Goal: Task Accomplishment & Management: Use online tool/utility

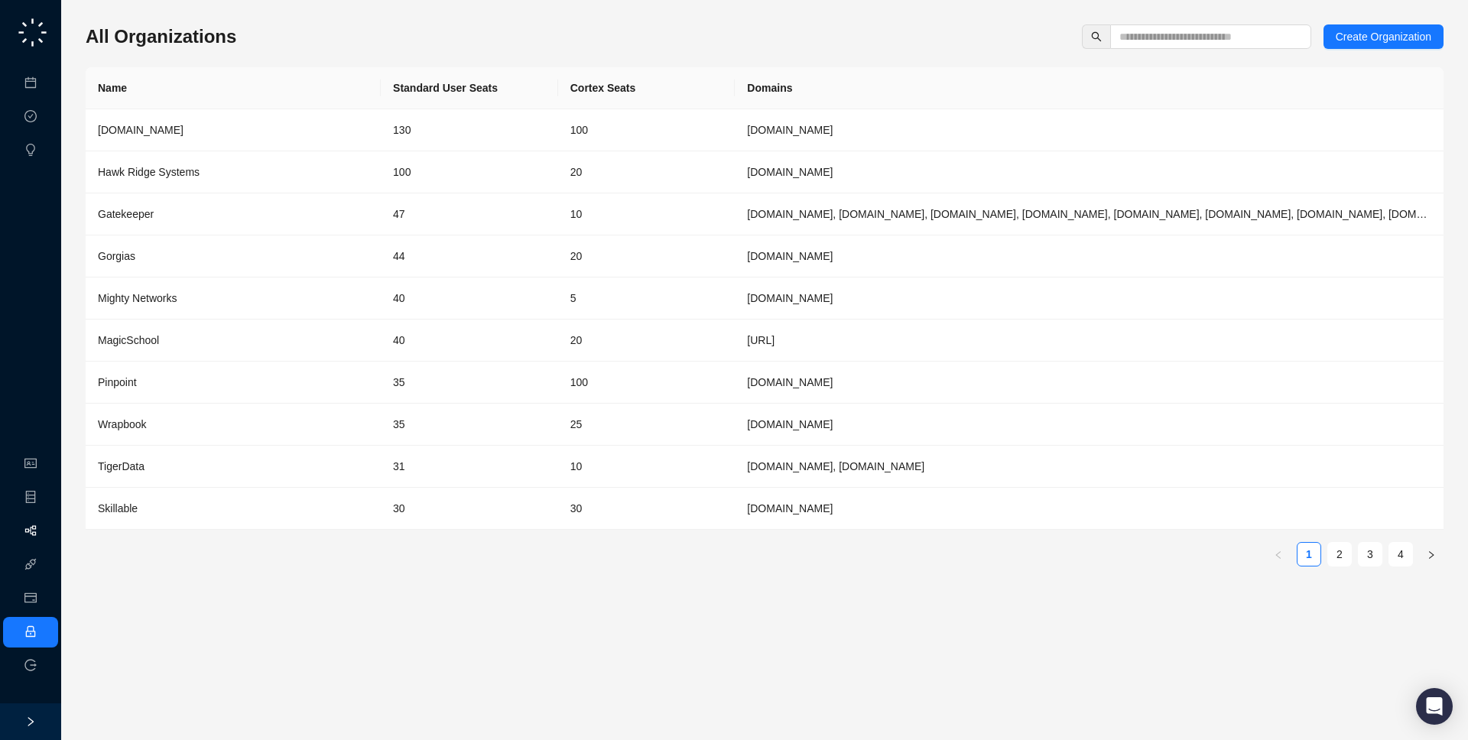
click at [44, 529] on link "Workflows" at bounding box center [68, 531] width 49 height 12
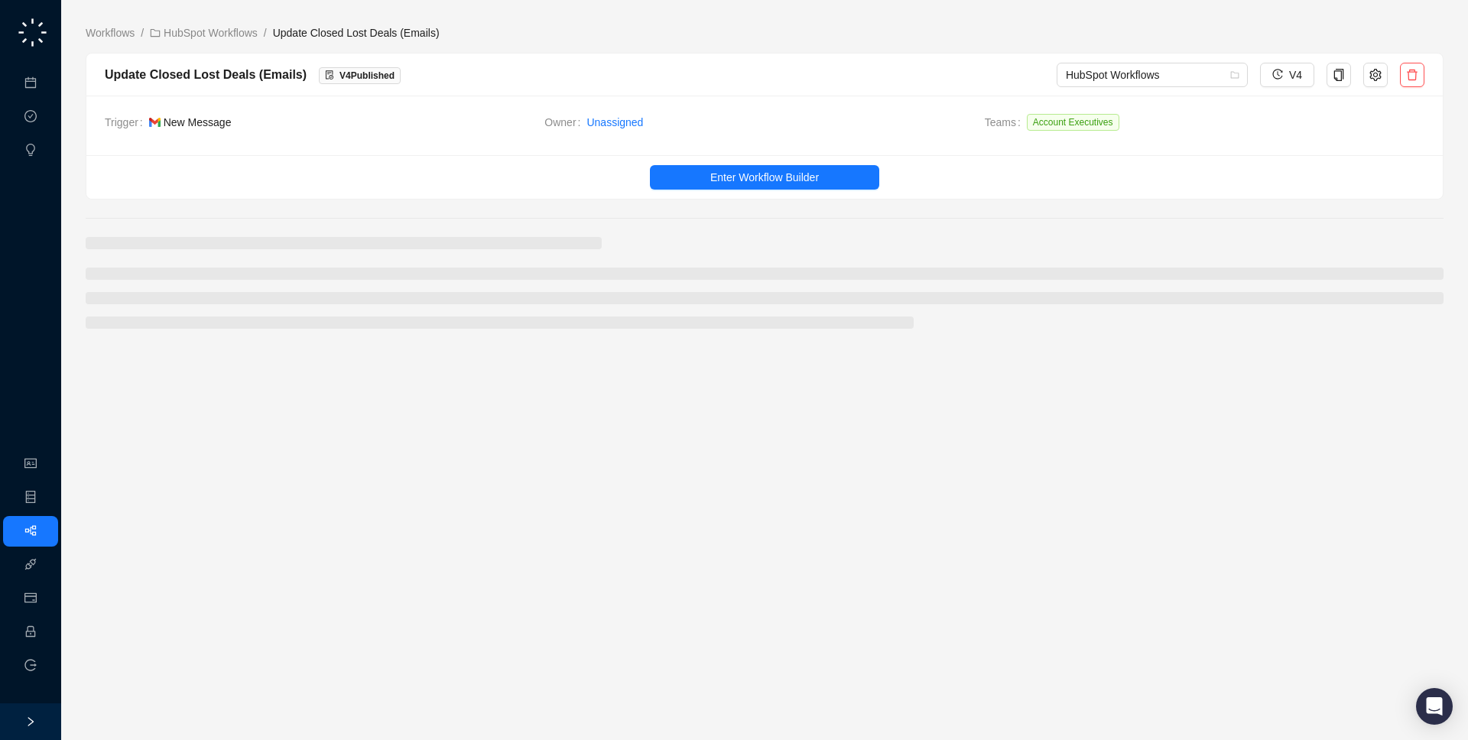
click at [269, 120] on span "New Message" at bounding box center [341, 122] width 384 height 17
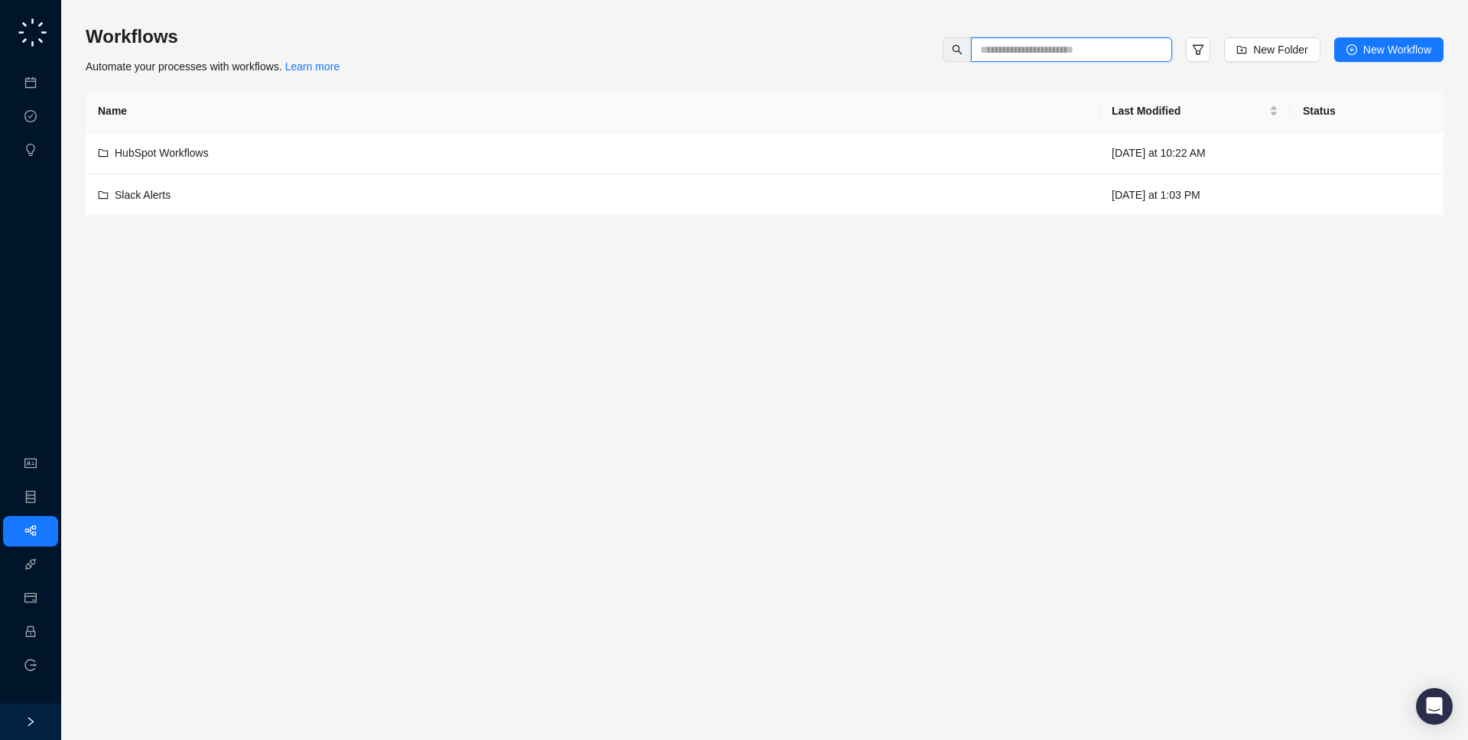
click at [1030, 55] on input "text" at bounding box center [1065, 49] width 170 height 17
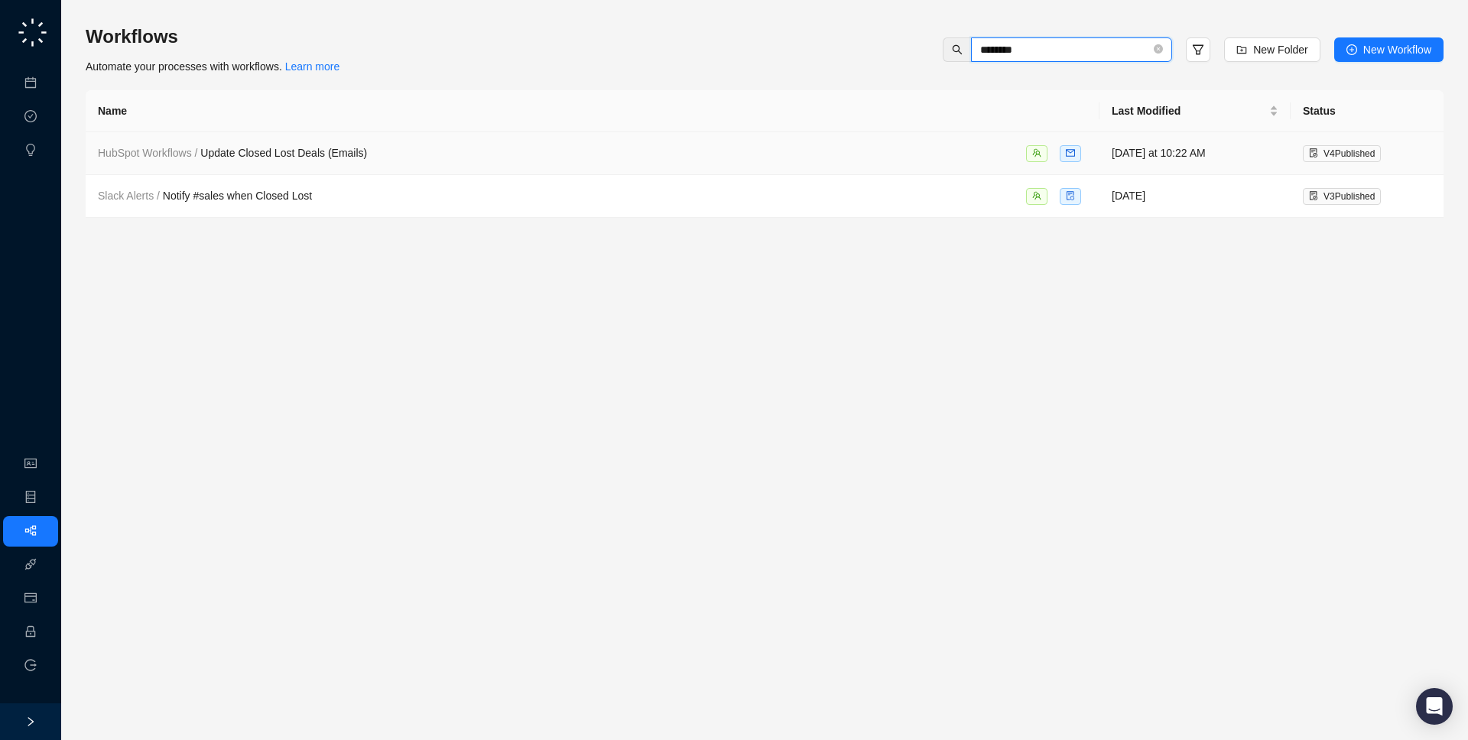
type input "********"
click at [826, 151] on div "HubSpot Workflows / Update Closed Lost Deals (Emails)" at bounding box center [592, 153] width 989 height 18
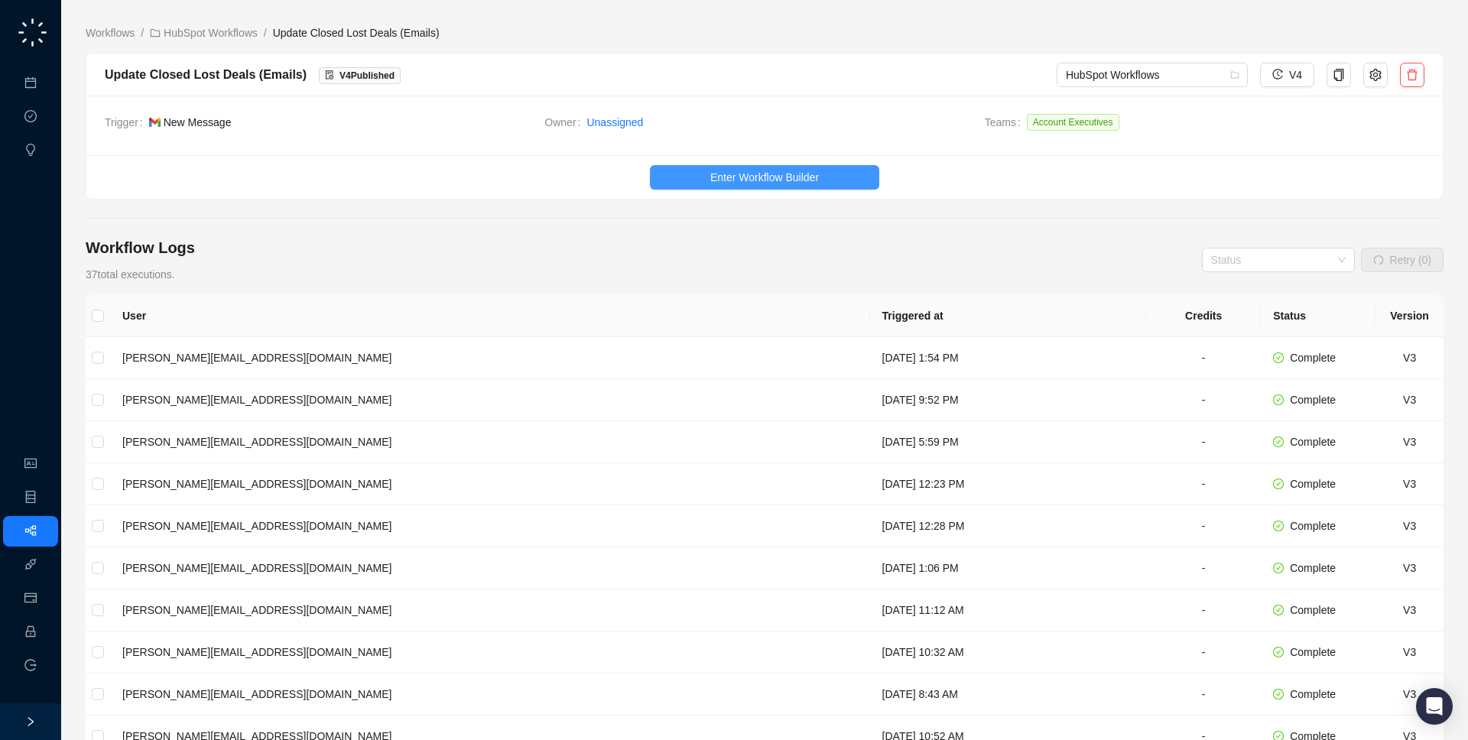
click at [738, 180] on span "Enter Workflow Builder" at bounding box center [764, 177] width 109 height 17
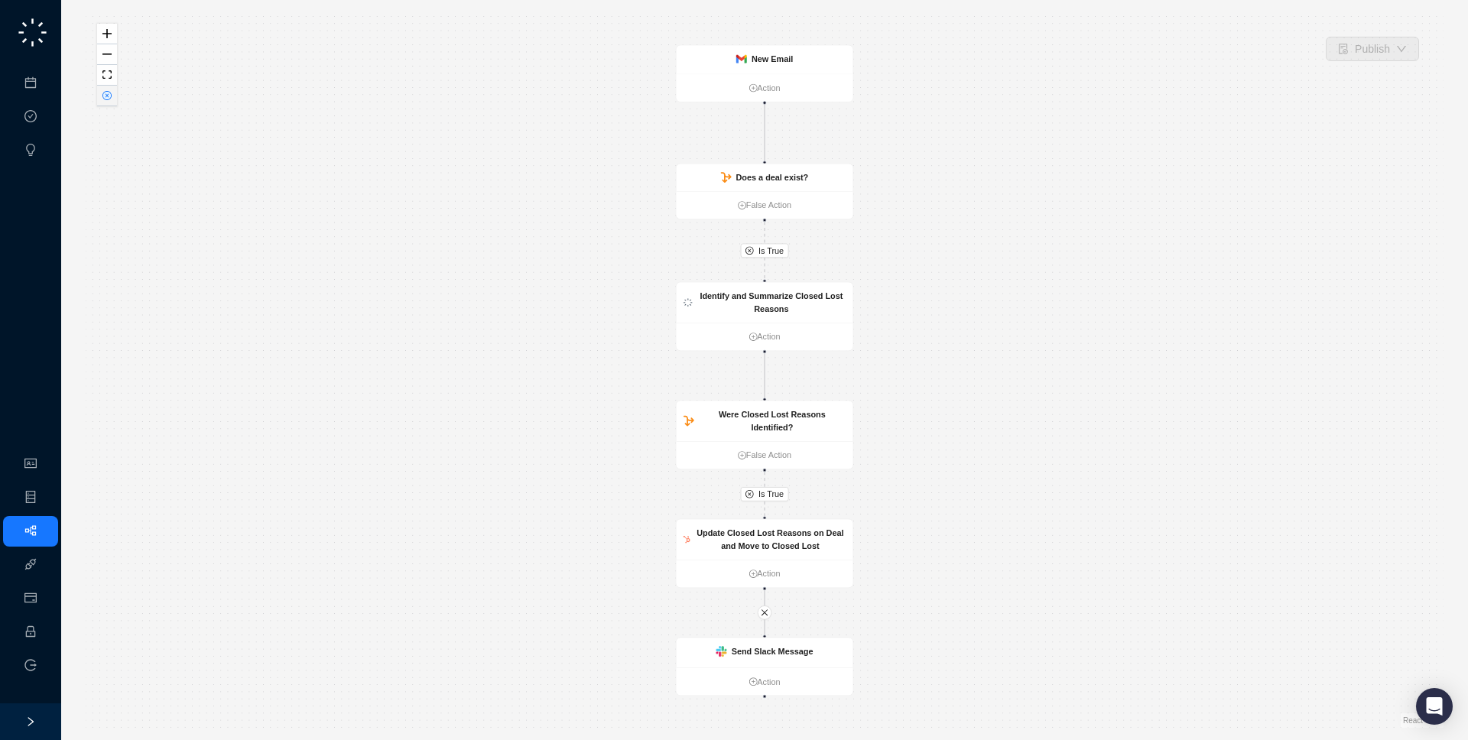
click at [104, 102] on button "button" at bounding box center [107, 96] width 20 height 21
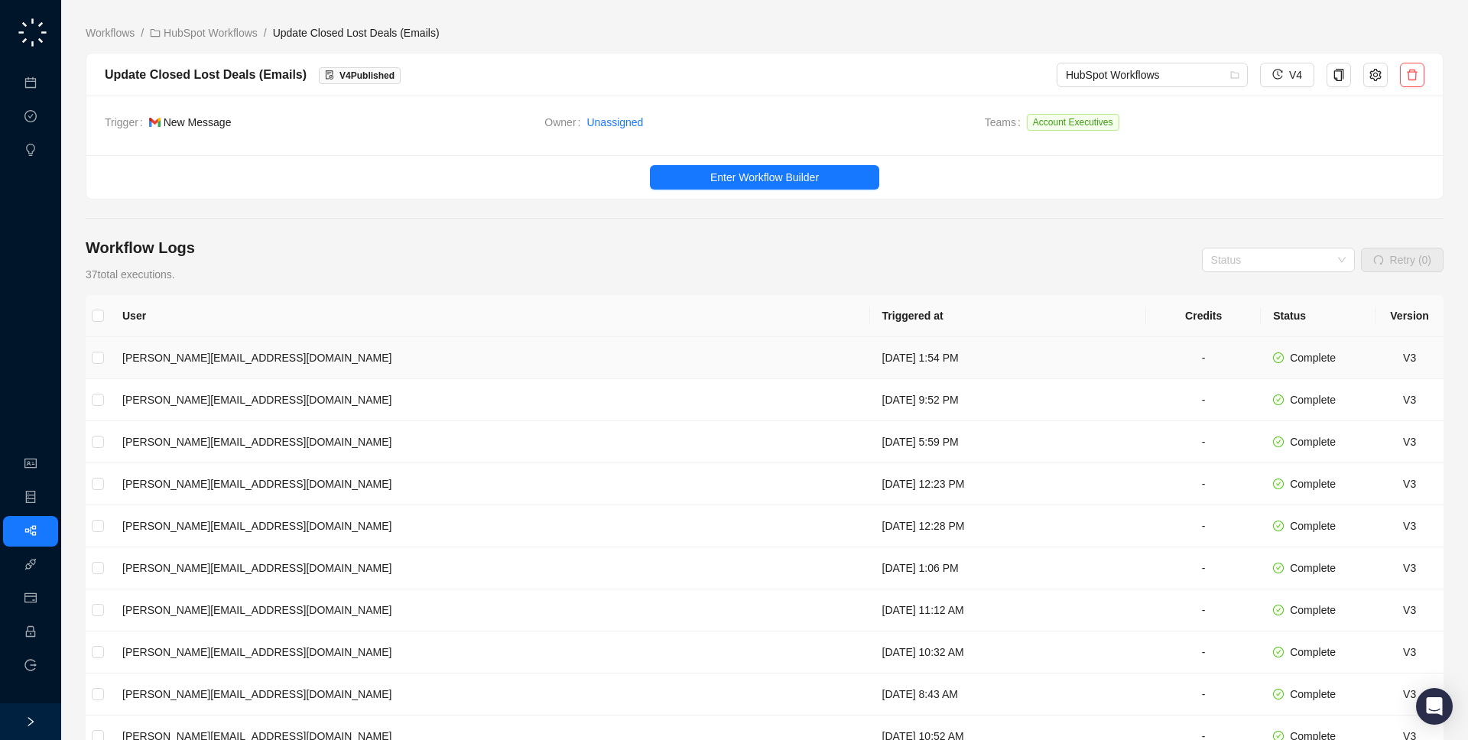
click at [881, 349] on td "Wednesday, 09/03/25, 1:54 PM" at bounding box center [1008, 358] width 277 height 42
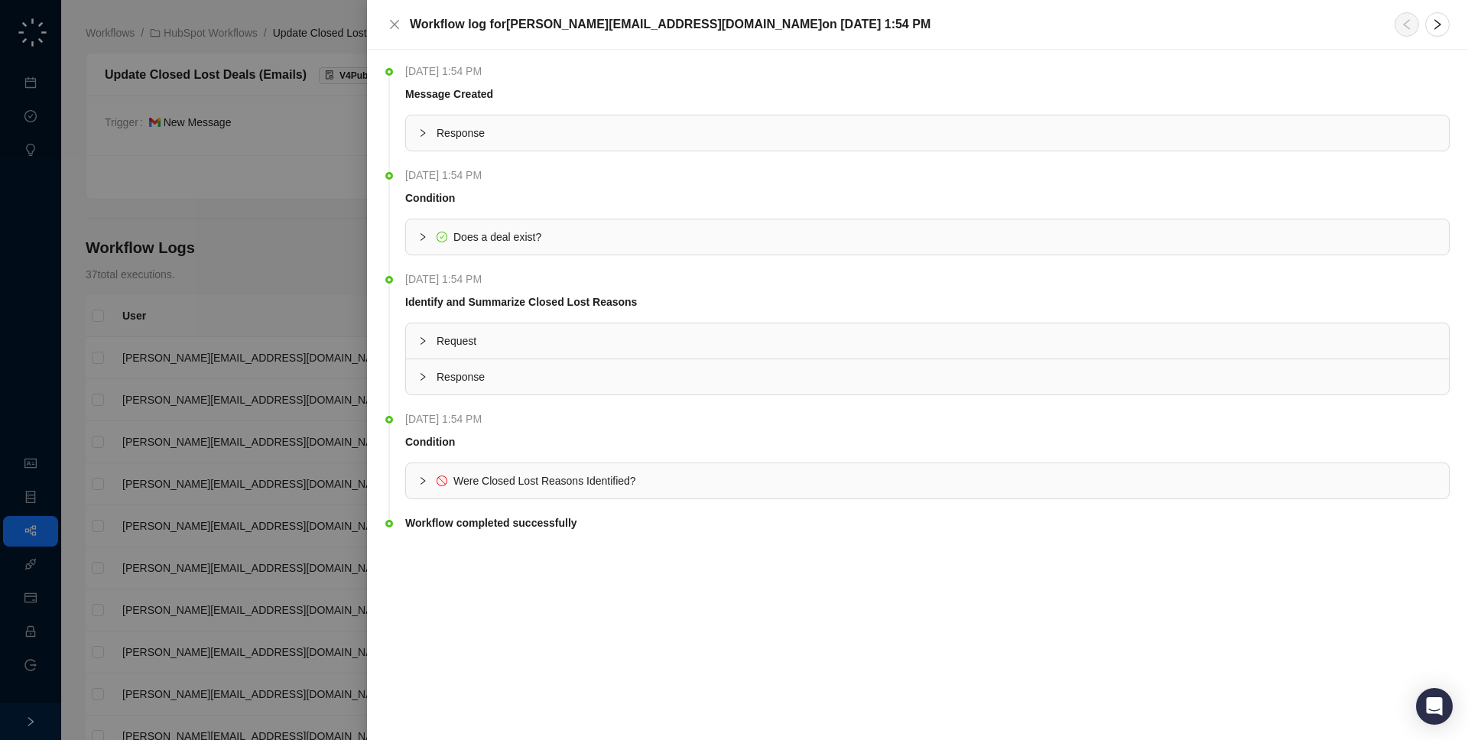
click at [551, 150] on div "Response" at bounding box center [927, 132] width 1043 height 35
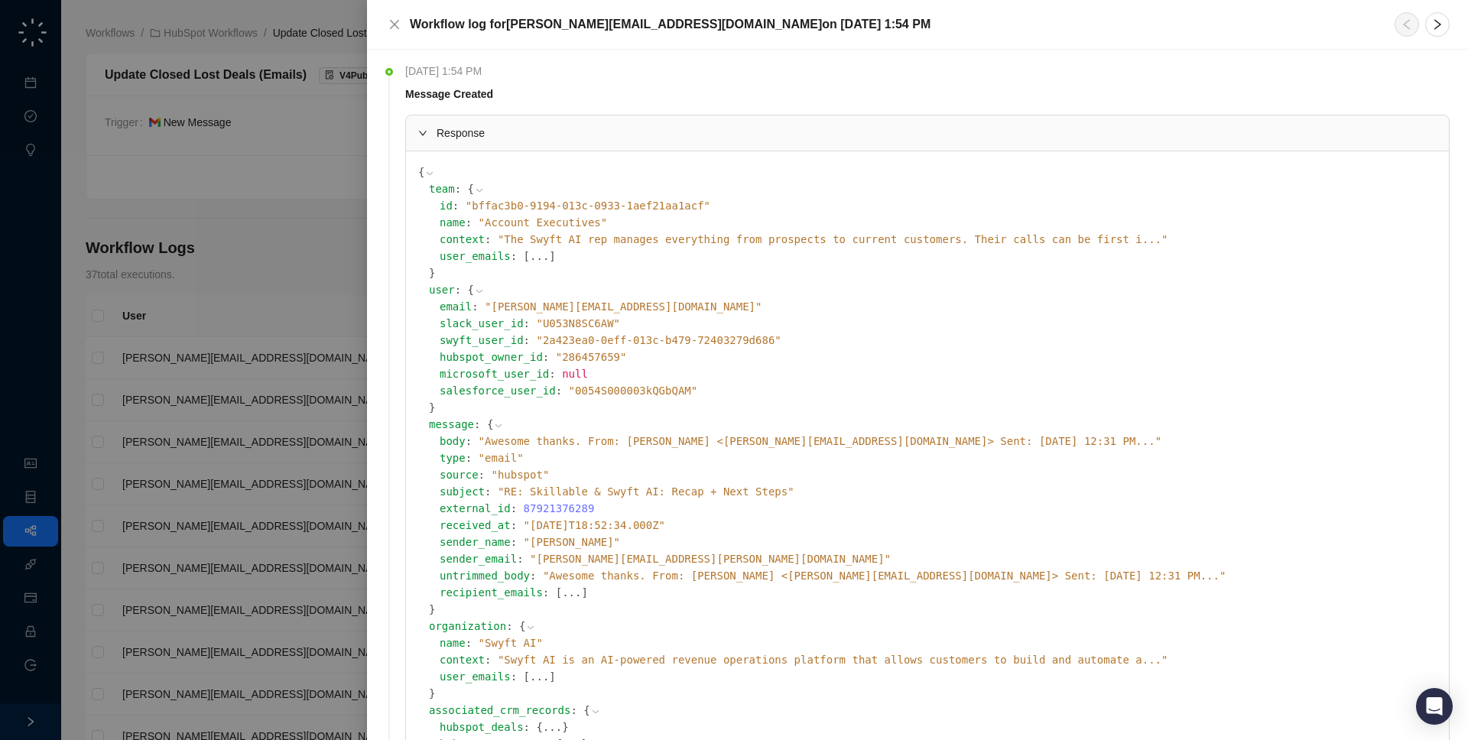
click at [581, 441] on span "" Awesome thanks. From: Jake Obremski <jake@swyftai.com> Sent: Wednesday, Septe…" at bounding box center [820, 441] width 683 height 12
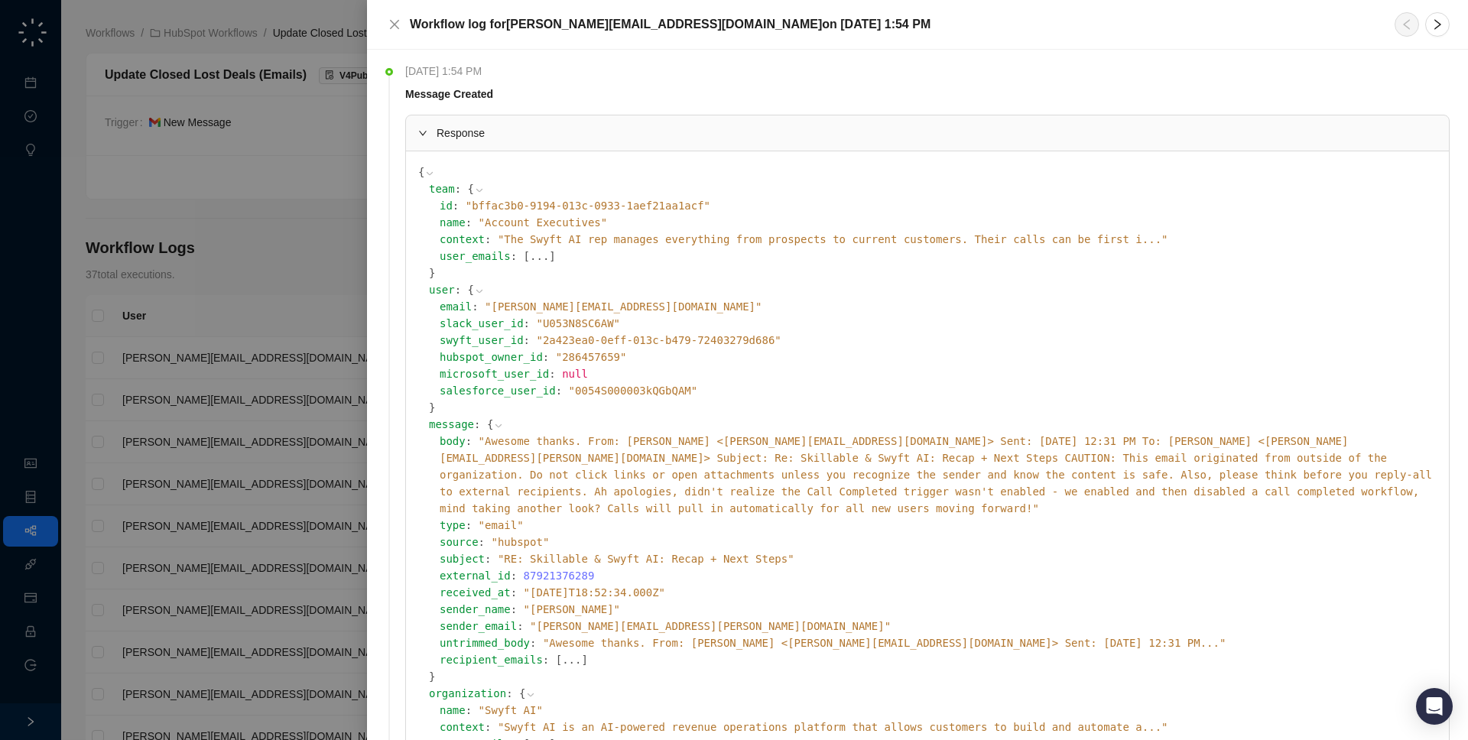
scroll to position [2, 0]
click at [631, 434] on span "" Awesome thanks. From: Jake Obremski <jake@swyftai.com> Sent: Wednesday, Septe…" at bounding box center [936, 472] width 992 height 79
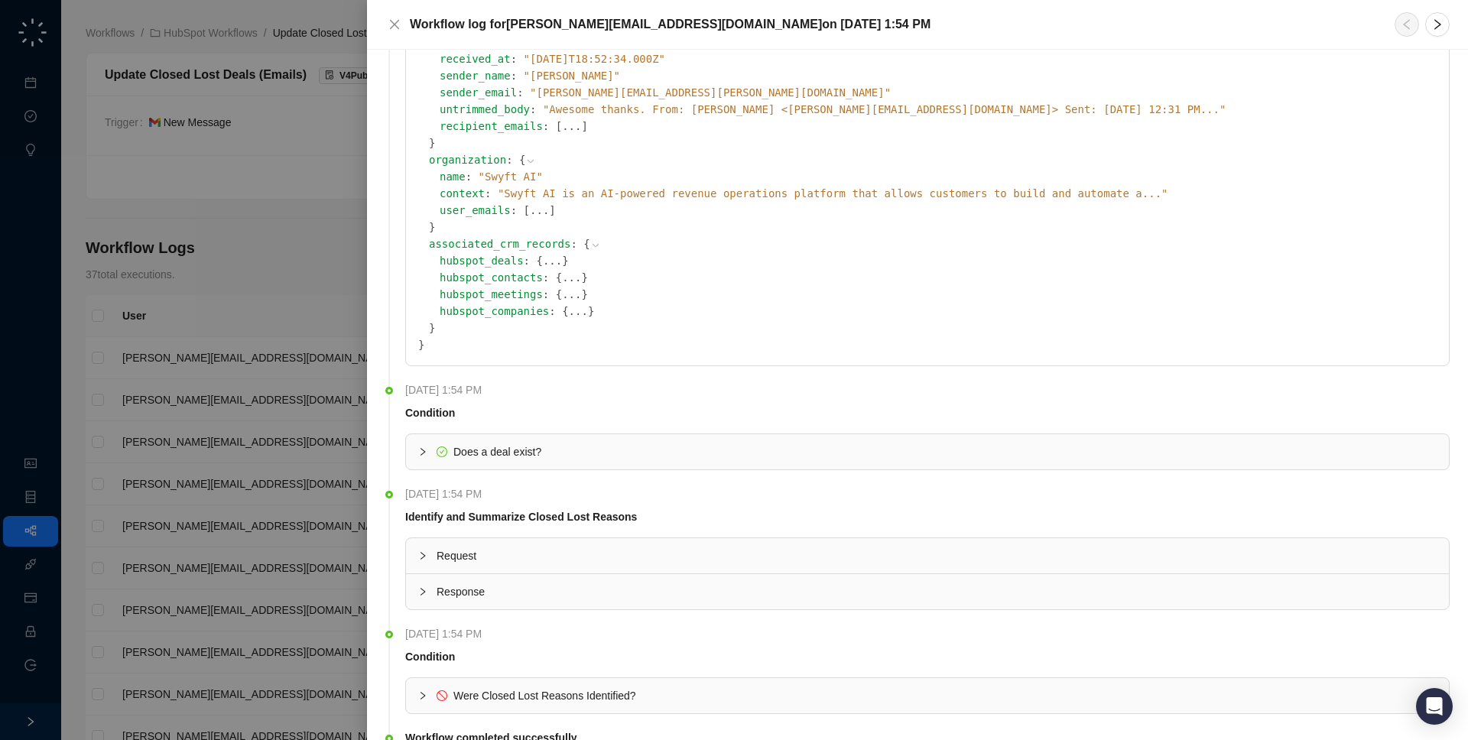
scroll to position [473, 0]
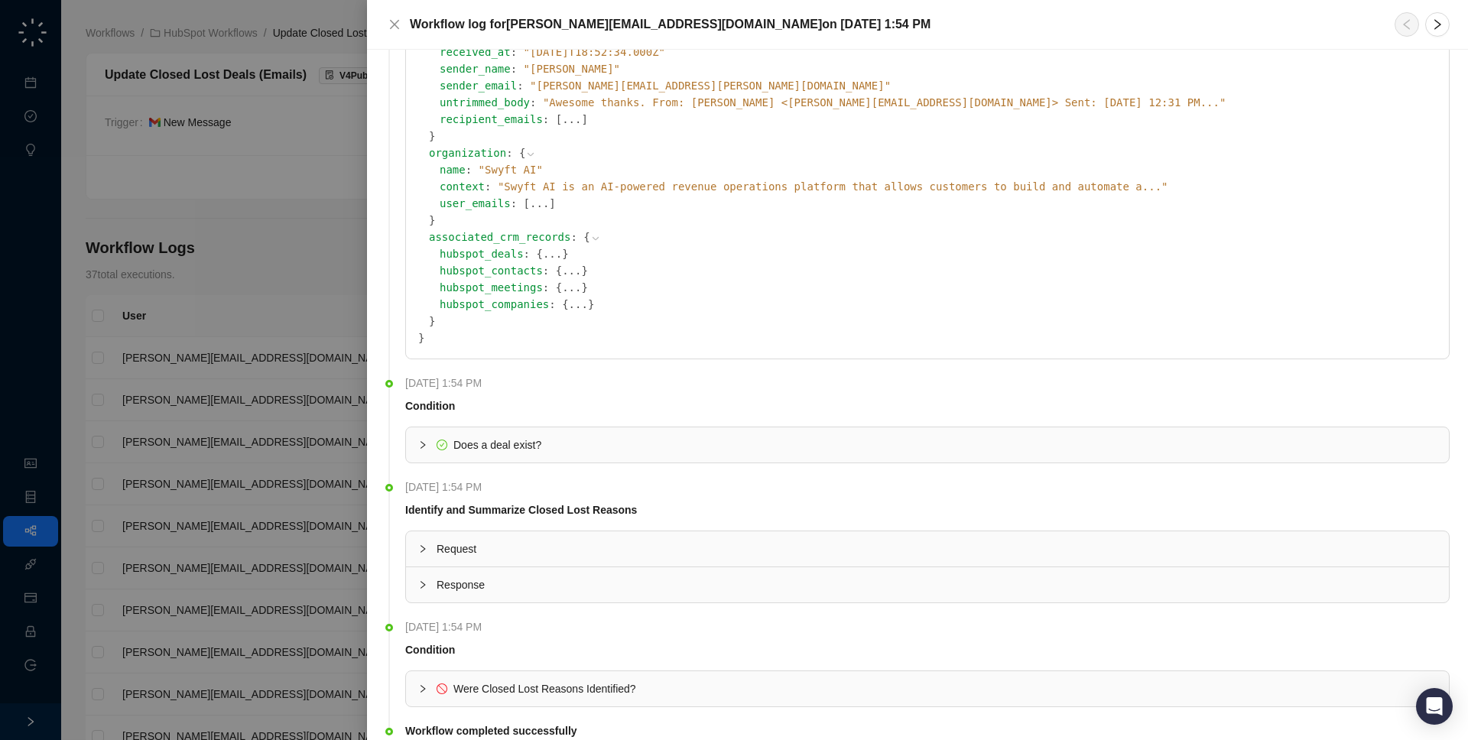
click at [148, 290] on div at bounding box center [734, 370] width 1468 height 740
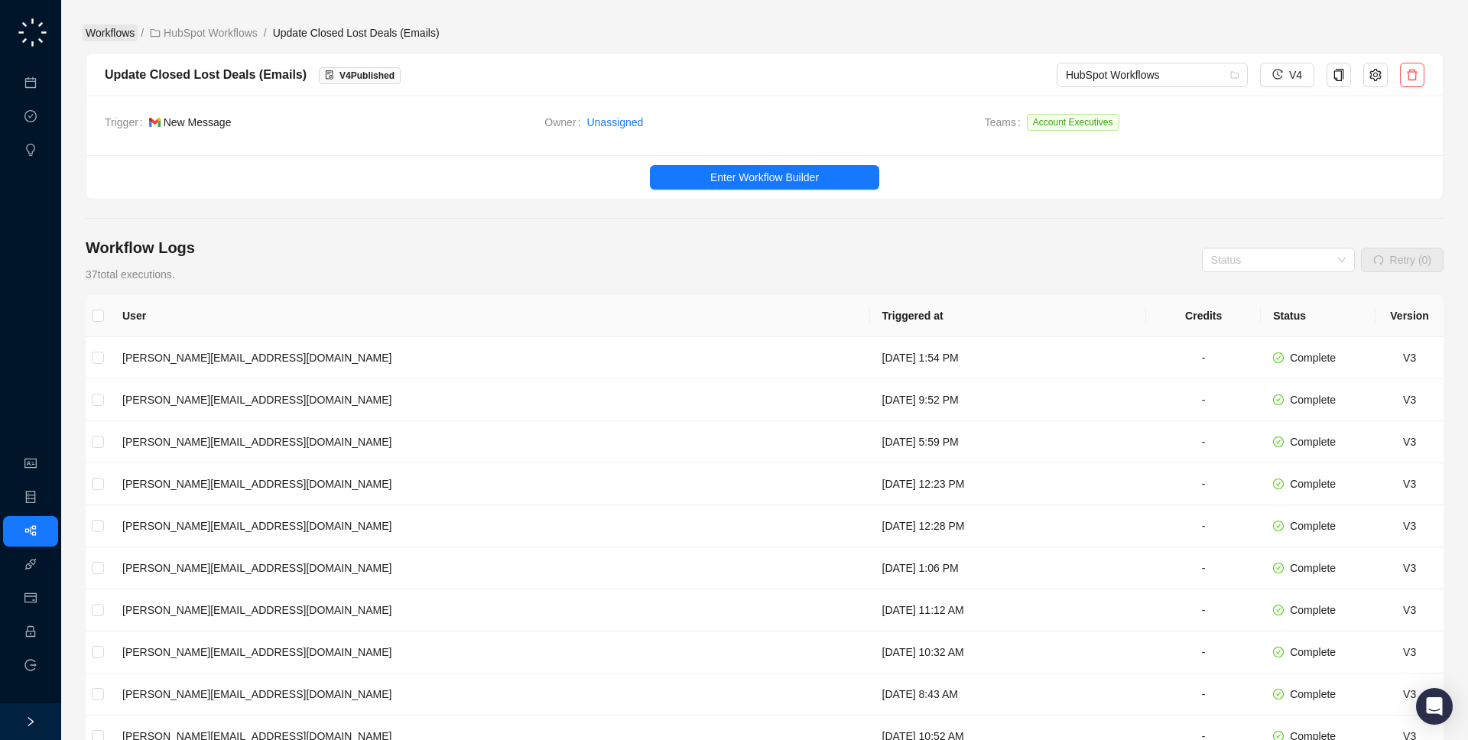
click at [122, 32] on link "Workflows" at bounding box center [110, 32] width 55 height 17
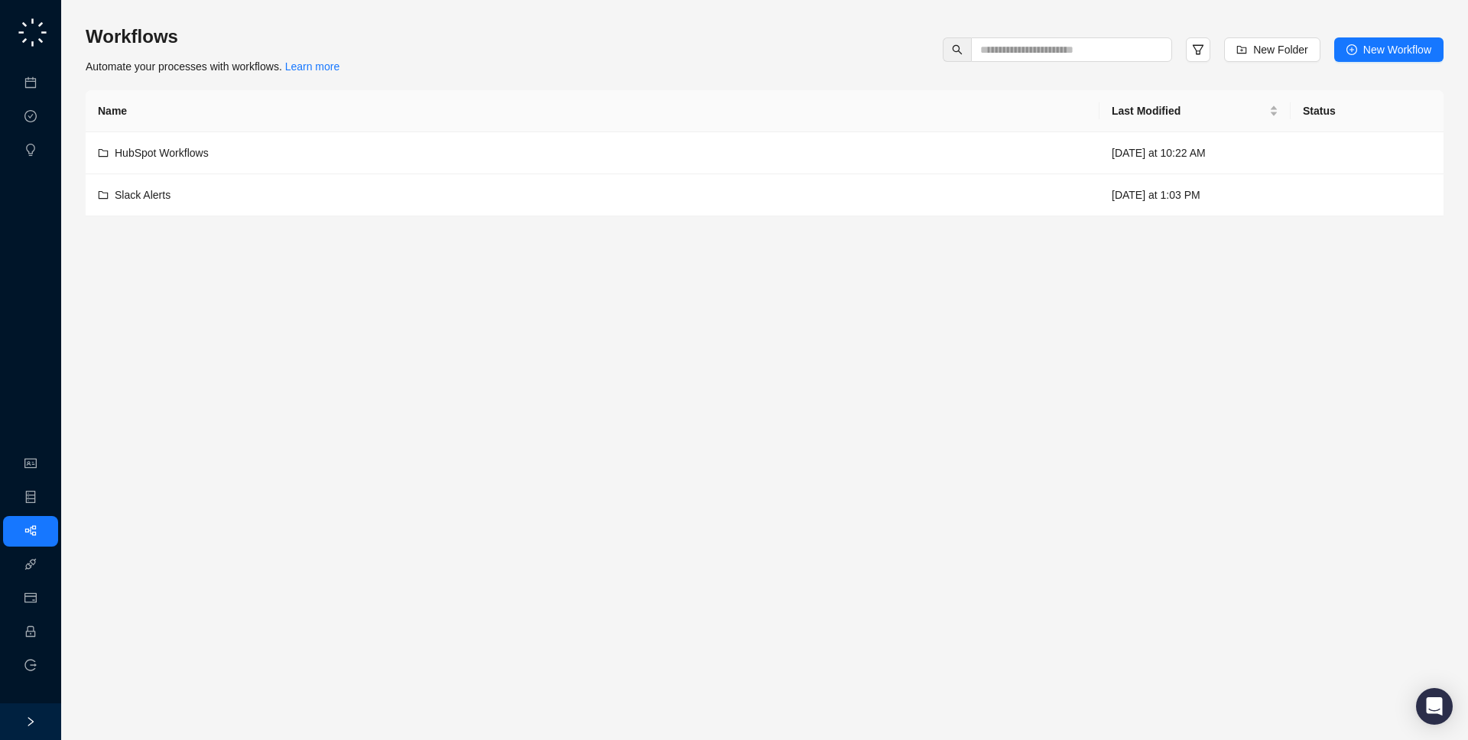
drag, startPoint x: 408, startPoint y: 71, endPoint x: 363, endPoint y: 6, distance: 79.1
click at [404, 65] on div "Workflows Automate your processes with workflows. Learn more New Folder New Wor…" at bounding box center [765, 49] width 1358 height 50
